Goal: Task Accomplishment & Management: Complete application form

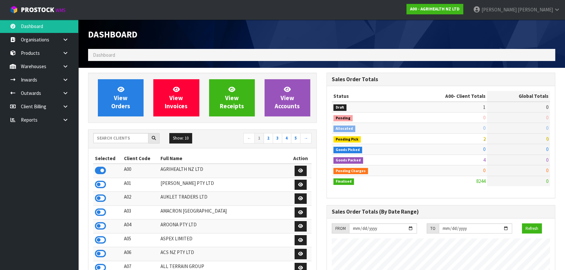
scroll to position [493, 238]
click at [136, 137] on input "text" at bounding box center [120, 138] width 55 height 10
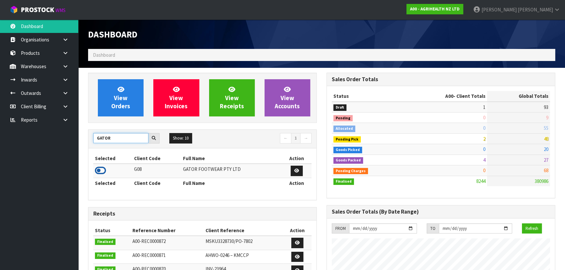
type input "GATOR"
click at [101, 170] on icon at bounding box center [100, 171] width 11 height 10
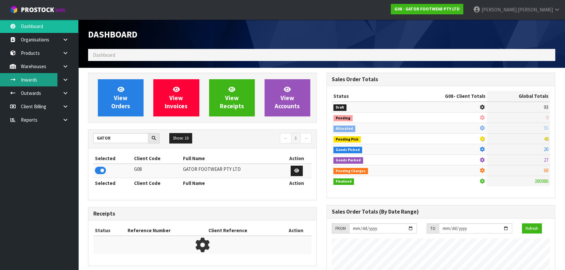
scroll to position [444, 238]
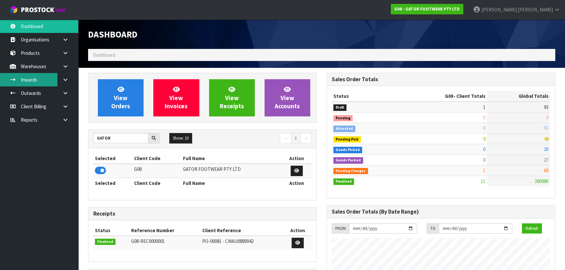
click at [36, 76] on link "Inwards" at bounding box center [39, 79] width 78 height 13
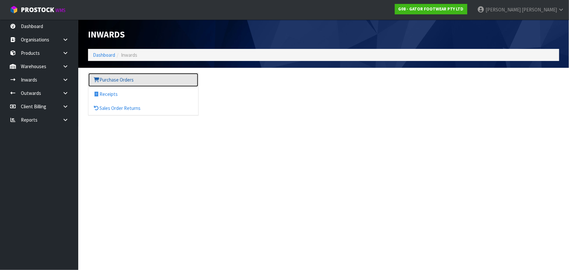
click at [123, 78] on link "Purchase Orders" at bounding box center [143, 79] width 110 height 13
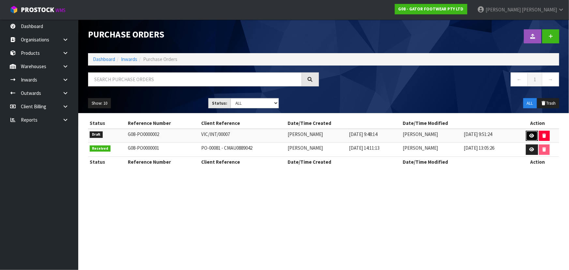
click at [527, 137] on link at bounding box center [532, 136] width 12 height 10
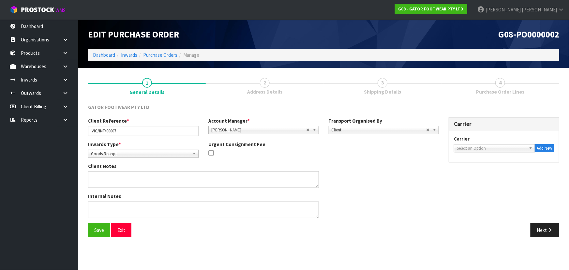
click at [390, 90] on span "Shipping Details" at bounding box center [382, 91] width 37 height 7
click at [499, 146] on span "Select an Option" at bounding box center [491, 149] width 69 height 8
click at [488, 146] on span "Select an Option" at bounding box center [491, 149] width 69 height 8
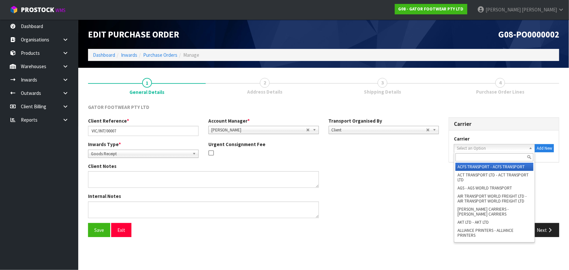
click at [470, 155] on input "text" at bounding box center [495, 157] width 78 height 8
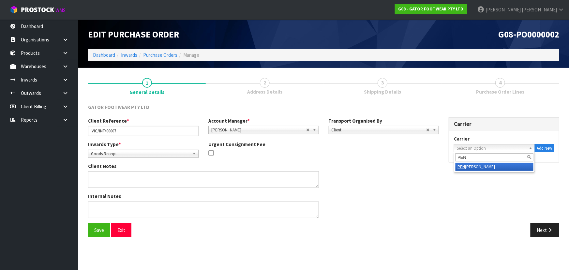
type input "PEN"
click at [467, 166] on li "PEN [PERSON_NAME]" at bounding box center [495, 167] width 78 height 8
click at [417, 149] on div "Inwards Type * Goods Receipt Goods Returned Goods Receipt Urgent Consignment Fee" at bounding box center [263, 152] width 361 height 22
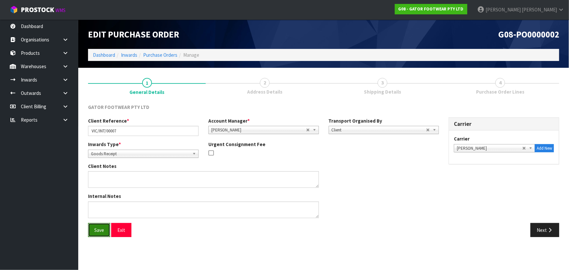
click at [96, 227] on button "Save" at bounding box center [99, 230] width 22 height 14
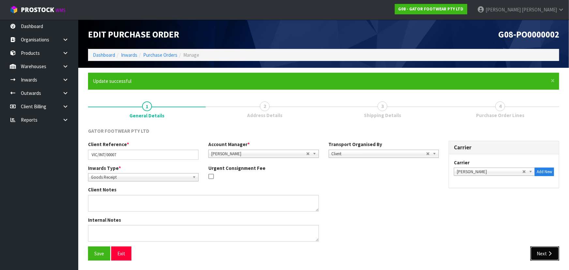
click at [538, 254] on button "Next" at bounding box center [545, 254] width 29 height 14
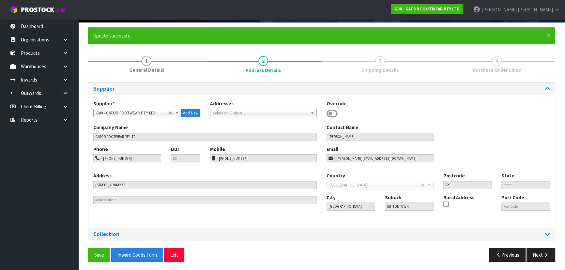
scroll to position [47, 0]
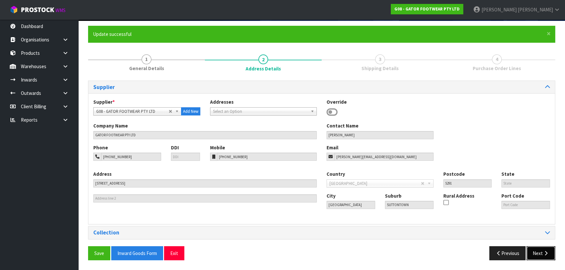
click at [534, 253] on button "Next" at bounding box center [541, 253] width 29 height 14
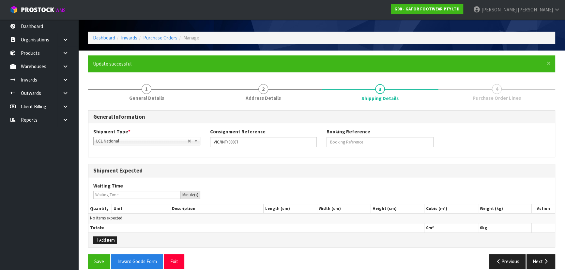
scroll to position [25, 0]
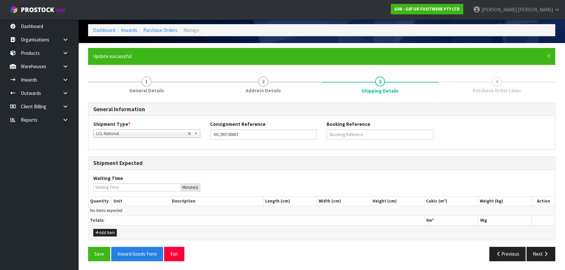
click at [248, 176] on div "Waiting Time Minute(s)" at bounding box center [321, 183] width 467 height 17
click at [251, 173] on div "Waiting Time Minute(s)" at bounding box center [321, 183] width 467 height 26
click at [253, 174] on div "Waiting Time Minute(s)" at bounding box center [321, 183] width 467 height 26
click at [103, 233] on button "Add Item" at bounding box center [104, 233] width 23 height 8
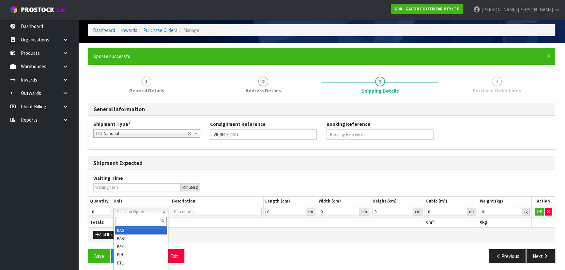
click at [132, 221] on input "text" at bounding box center [141, 221] width 52 height 8
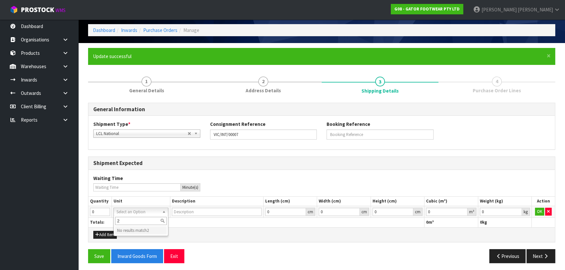
type input "2"
type input "PLT"
type input "PALLET"
drag, startPoint x: 104, startPoint y: 212, endPoint x: 98, endPoint y: 211, distance: 6.2
click at [98, 211] on input "5" at bounding box center [100, 212] width 20 height 8
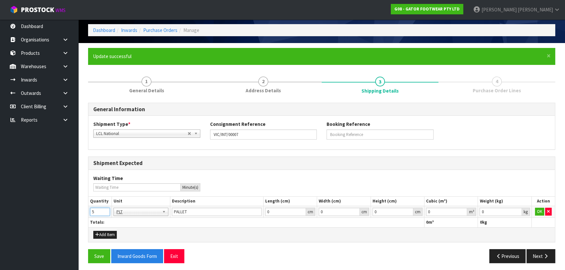
drag, startPoint x: 101, startPoint y: 212, endPoint x: 81, endPoint y: 209, distance: 20.4
click at [81, 209] on section "× Close Update successful 1 General Details 2 Address Details 3 Shipping Detail…" at bounding box center [321, 158] width 487 height 230
type input "2"
drag, startPoint x: 174, startPoint y: 238, endPoint x: 186, endPoint y: 238, distance: 12.4
click at [176, 238] on div "Add Item" at bounding box center [321, 234] width 467 height 15
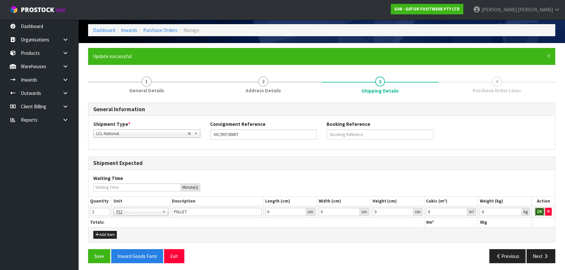
click at [543, 211] on button "OK" at bounding box center [539, 212] width 9 height 8
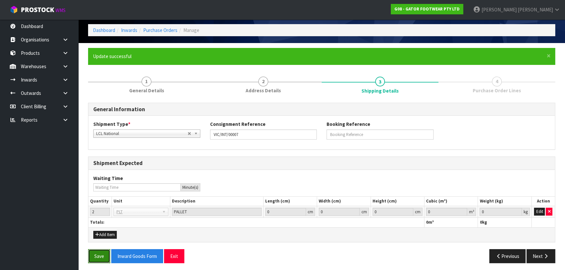
click at [99, 259] on button "Save" at bounding box center [99, 256] width 22 height 14
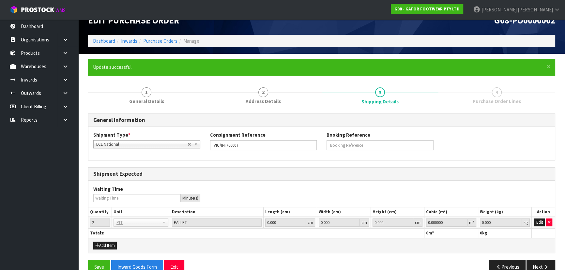
scroll to position [27, 0]
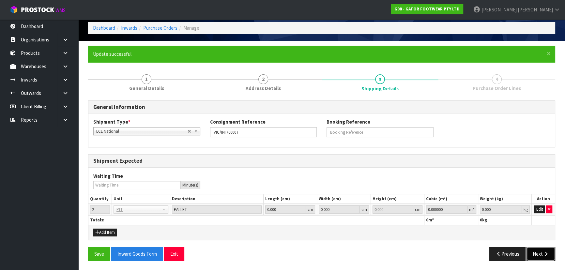
click at [539, 258] on button "Next" at bounding box center [541, 254] width 29 height 14
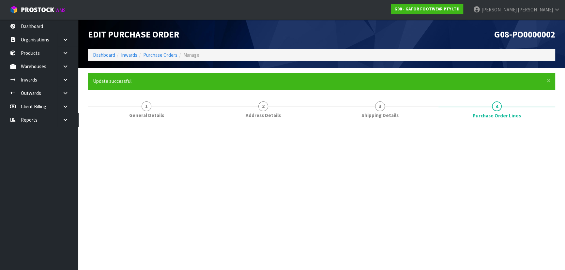
scroll to position [0, 0]
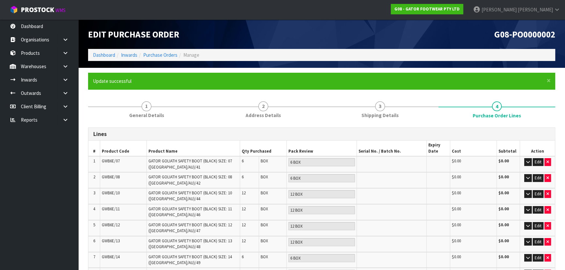
click at [282, 135] on h3 "Lines" at bounding box center [321, 134] width 457 height 6
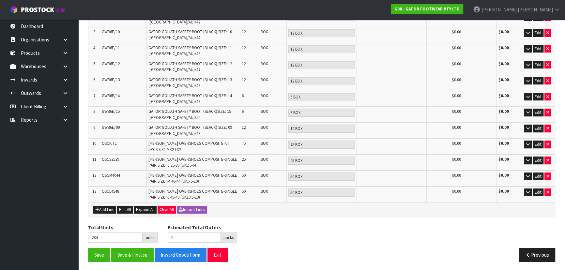
click at [277, 217] on div "Lines # Product Code Product Name Qty Purchased Pack Review Serial No. / Batch …" at bounding box center [321, 116] width 467 height 300
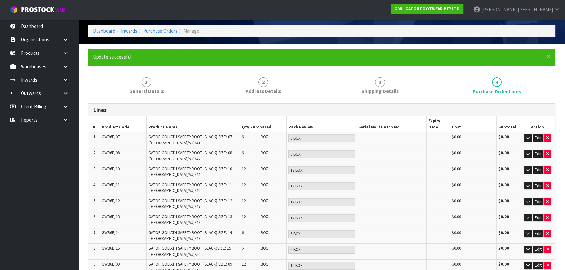
scroll to position [0, 0]
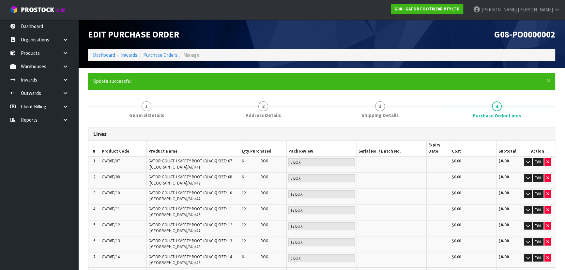
click at [281, 136] on h3 "Lines" at bounding box center [321, 134] width 457 height 6
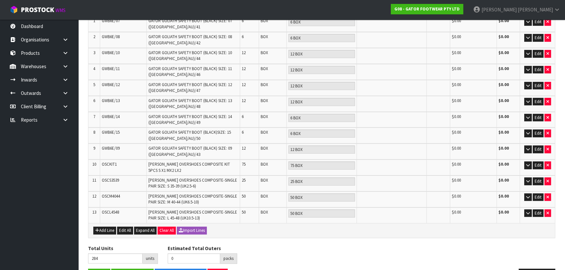
scroll to position [161, 0]
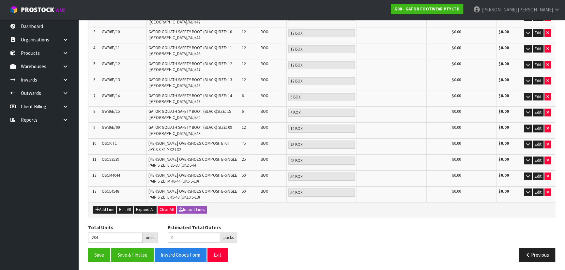
click at [268, 209] on div "Add Line Edit All Expand All Clear All Import Lines" at bounding box center [321, 210] width 457 height 8
click at [132, 253] on button "Save & Finalise" at bounding box center [132, 255] width 42 height 14
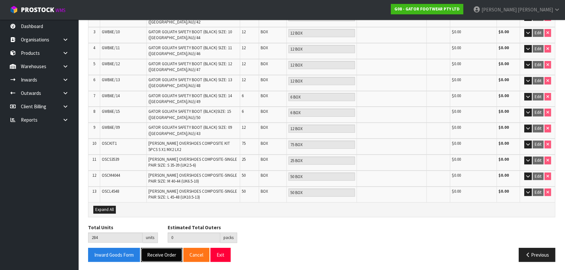
click at [153, 255] on button "Receive Order" at bounding box center [161, 255] width 41 height 14
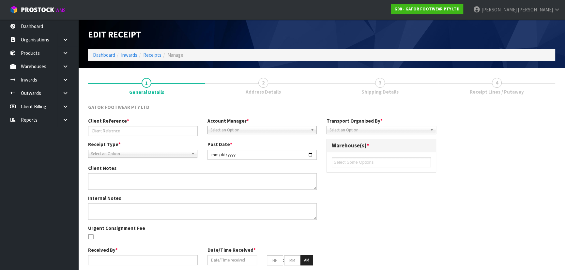
type input "VIC/INT/00007"
type input "[DATE]"
type input "[PERSON_NAME]"
type input "[DATE]"
type input "03"
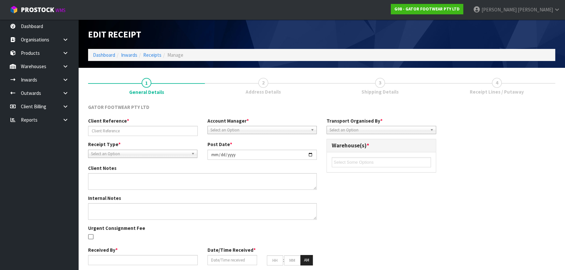
type input "09"
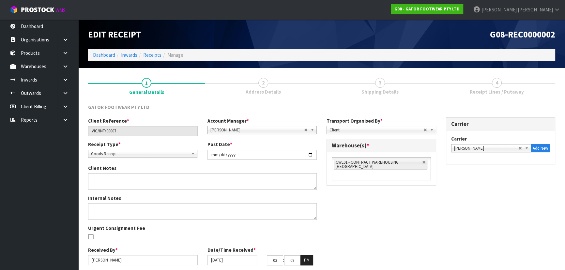
scroll to position [23, 0]
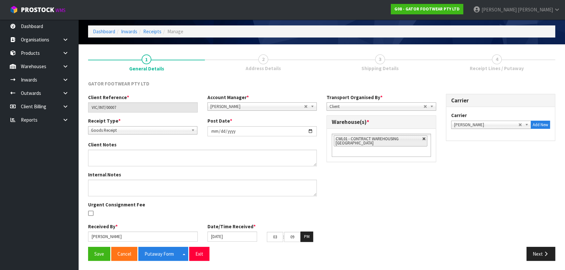
click at [425, 138] on link at bounding box center [424, 139] width 4 height 4
type input "Select Some Options"
click at [391, 141] on ul at bounding box center [381, 139] width 99 height 10
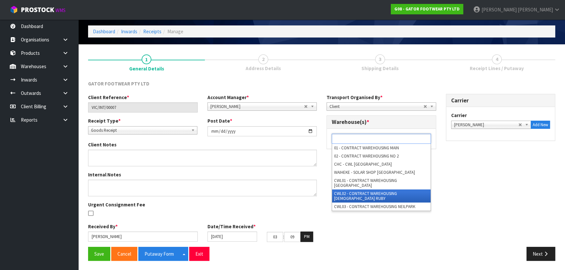
click at [361, 190] on li "CWL02 - CONTRACT WAREHOUSING [DEMOGRAPHIC_DATA] RUBY" at bounding box center [381, 196] width 99 height 13
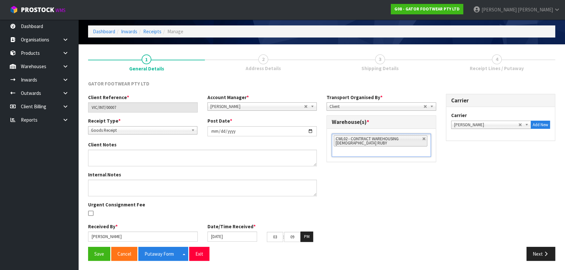
click at [351, 190] on div "Client Reference * VIC/INT/00007 Account Manager * [PERSON_NAME] [PERSON_NAME] …" at bounding box center [321, 170] width 477 height 153
click at [148, 254] on button "Putaway Form" at bounding box center [159, 254] width 42 height 14
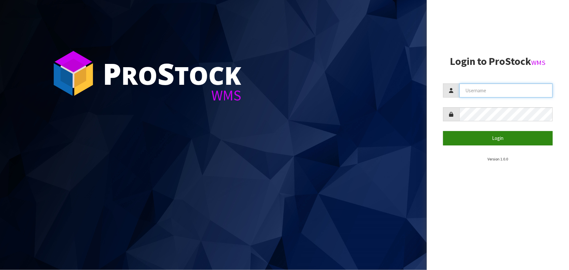
type input "[PERSON_NAME]"
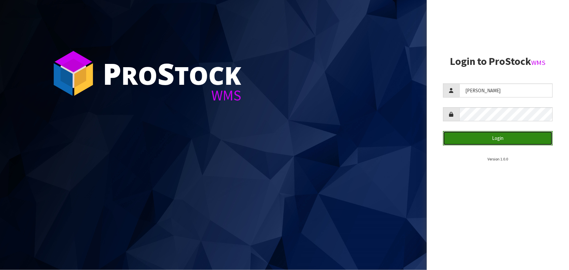
click at [489, 136] on button "Login" at bounding box center [498, 138] width 110 height 14
